Goal: Answer question/provide support

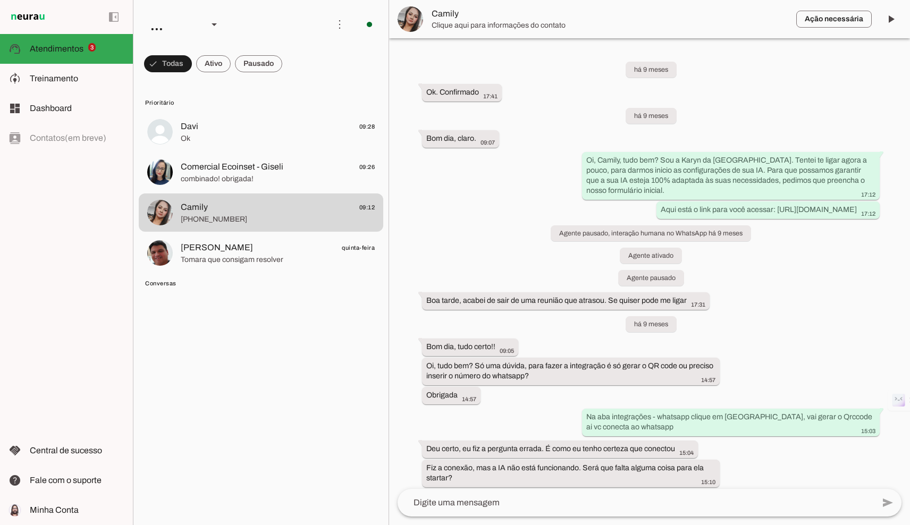
scroll to position [35155, 0]
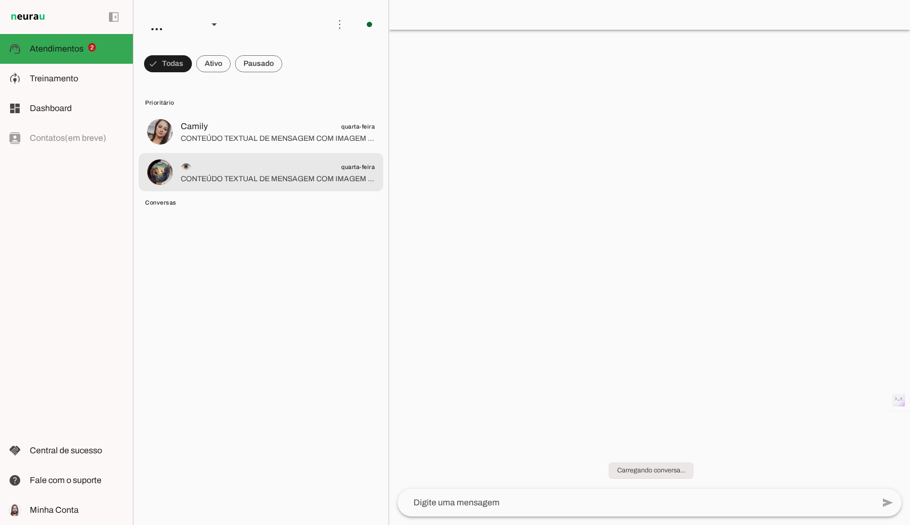
click at [272, 183] on span "CONTEÚDO TEXTUAL DE MENSAGEM COM IMAGEM (URL [URL][DOMAIN_NAME]) : Converse com…" at bounding box center [278, 179] width 194 height 11
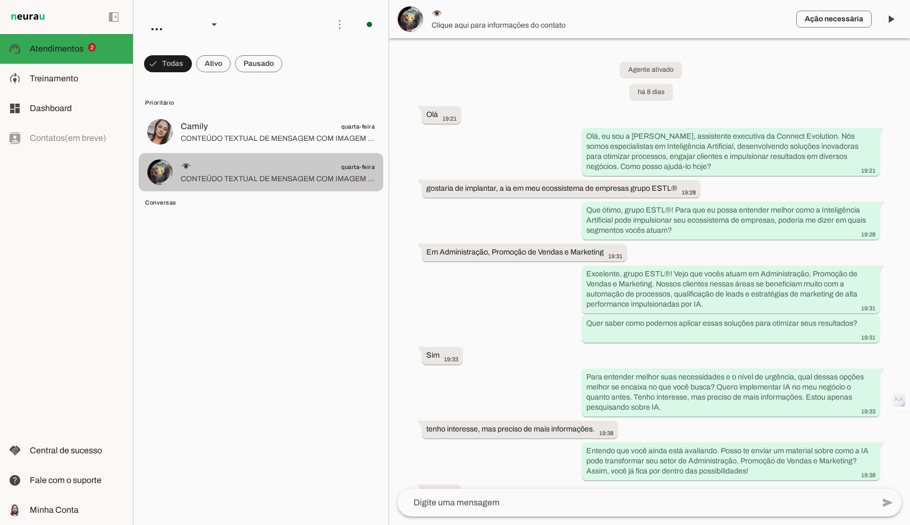
scroll to position [1640, 0]
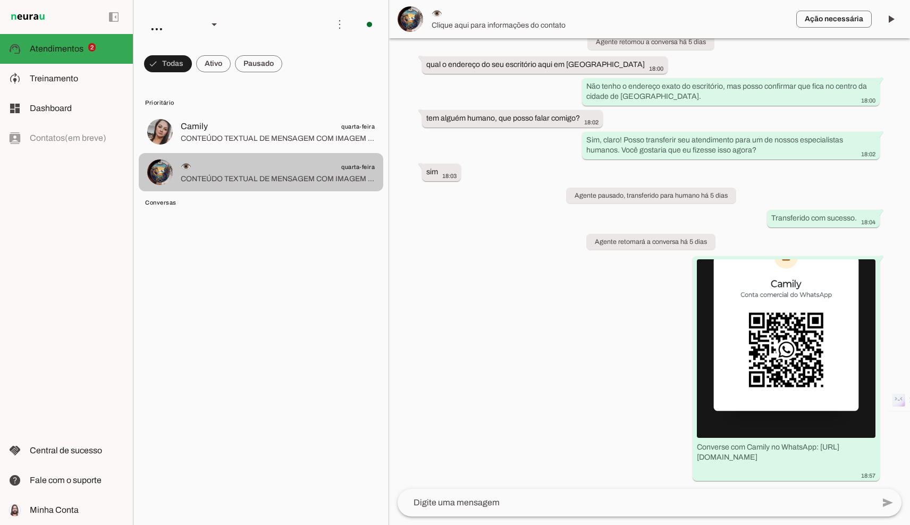
click at [285, 150] on md-item "Camily quarta-feira CONTEÚDO TEXTUAL DE MENSAGEM COM IMAGEM (URL https://f004.b…" at bounding box center [261, 132] width 244 height 38
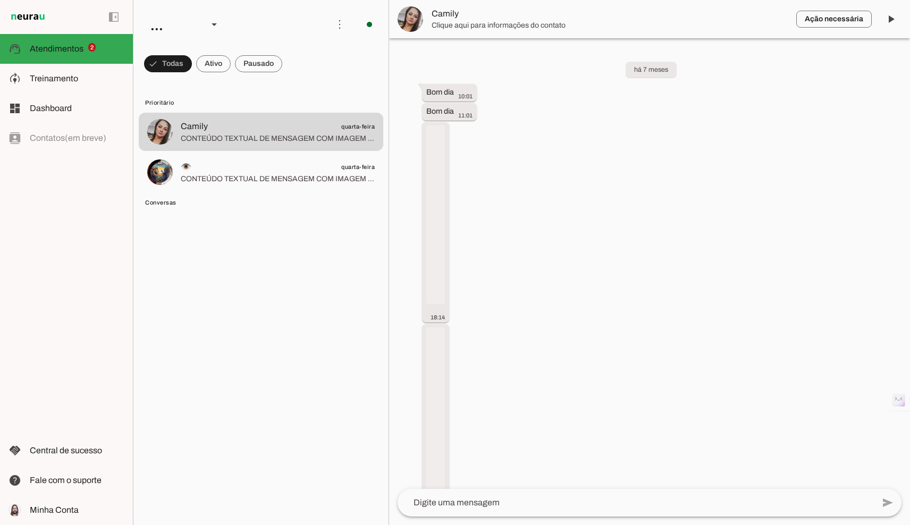
scroll to position [9583, 0]
